Goal: Find specific page/section: Find specific page/section

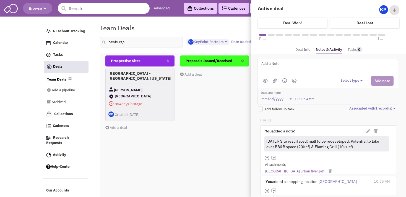
select select "1900"
select select
click at [109, 37] on input "newburgh" at bounding box center [141, 42] width 83 height 11
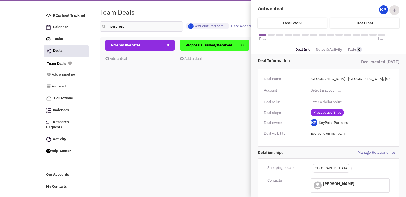
click at [165, 108] on div "Prospective Sites 0 Add a deal Total: $ 0" at bounding box center [139, 138] width 69 height 196
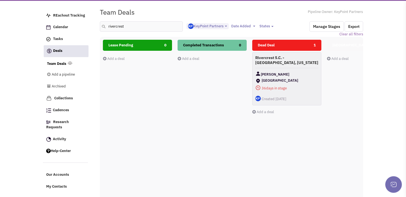
scroll to position [0, 227]
click at [301, 69] on div "Rivercrest S.C. - [GEOGRAPHIC_DATA], [US_STATE] [PERSON_NAME] [GEOGRAPHIC_DATA]…" at bounding box center [286, 78] width 69 height 53
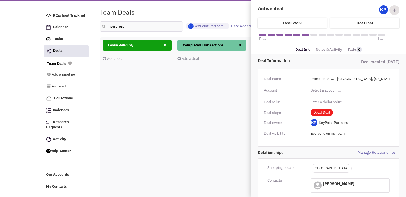
click at [334, 48] on link "Notes & Activity" at bounding box center [329, 50] width 26 height 8
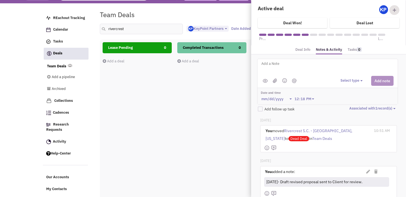
scroll to position [0, 0]
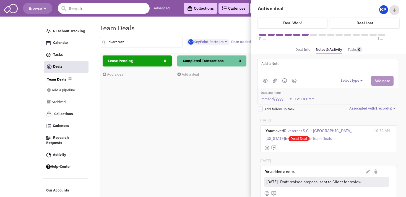
drag, startPoint x: 117, startPoint y: 43, endPoint x: 104, endPoint y: 41, distance: 12.8
click at [105, 41] on input "rivercrest" at bounding box center [141, 42] width 83 height 11
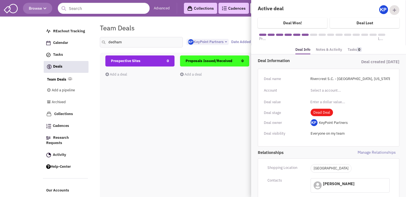
click at [189, 126] on div "Proposals Issued/Received 0 Add a deal Total: $ 0" at bounding box center [214, 154] width 69 height 196
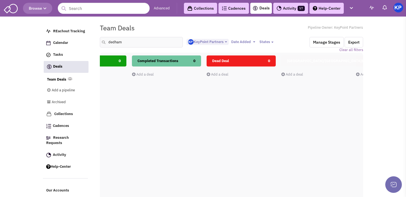
scroll to position [0, 333]
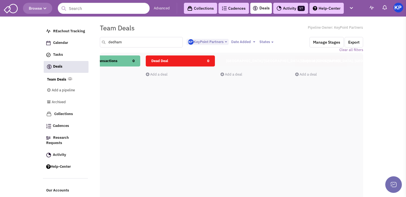
drag, startPoint x: 132, startPoint y: 41, endPoint x: 105, endPoint y: 43, distance: 27.7
click at [105, 43] on div "dedham" at bounding box center [141, 42] width 90 height 11
type input "foothill ranch"
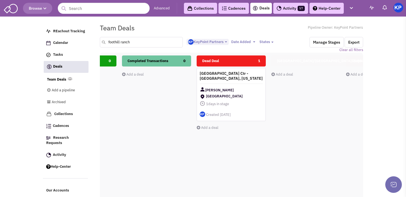
scroll to position [0, 282]
click at [249, 78] on h4 "[GEOGRAPHIC_DATA] Ctr - [GEOGRAPHIC_DATA], [US_STATE]" at bounding box center [230, 76] width 63 height 10
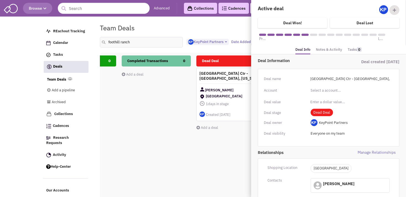
click at [324, 48] on link "Notes & Activity" at bounding box center [329, 50] width 26 height 8
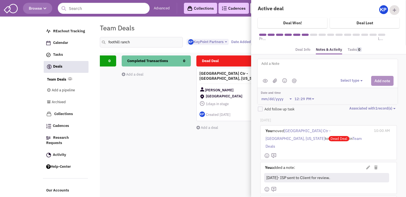
scroll to position [34, 0]
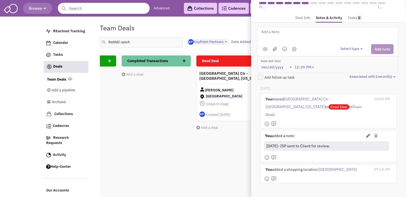
click at [366, 134] on icon at bounding box center [368, 136] width 4 height 4
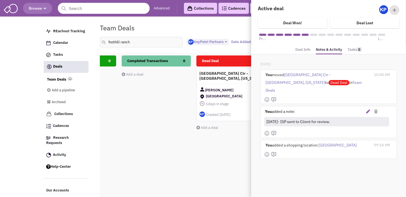
scroll to position [0, 0]
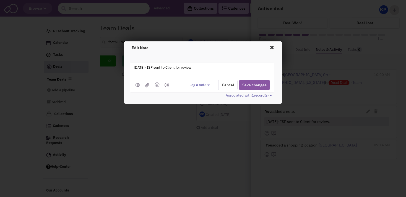
click at [147, 82] on span at bounding box center [147, 84] width 7 height 5
